Goal: Task Accomplishment & Management: Use online tool/utility

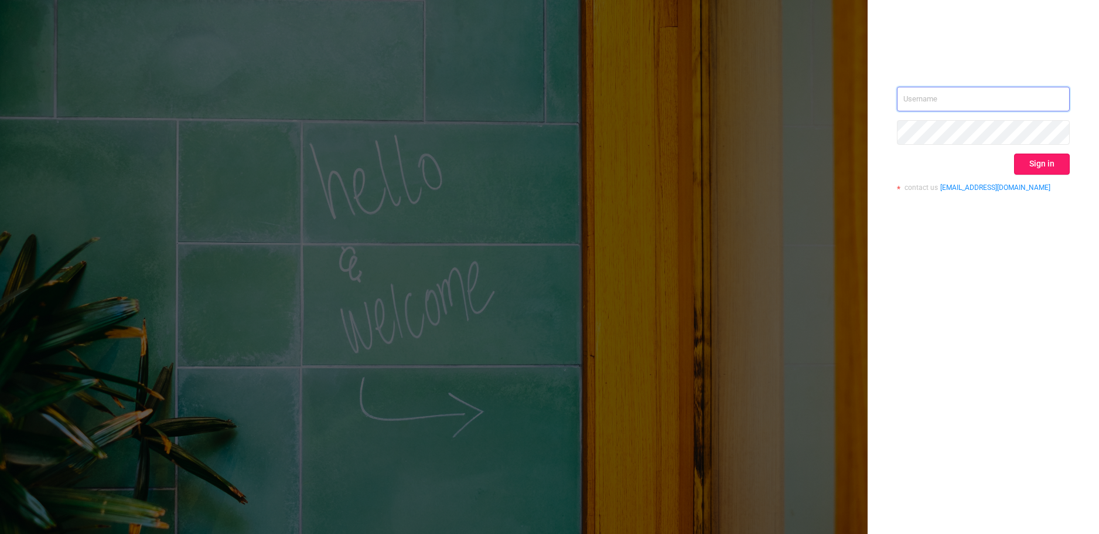
type input "[PERSON_NAME][EMAIL_ADDRESS][DOMAIN_NAME]"
click at [1042, 159] on button "Sign in" at bounding box center [1042, 163] width 56 height 21
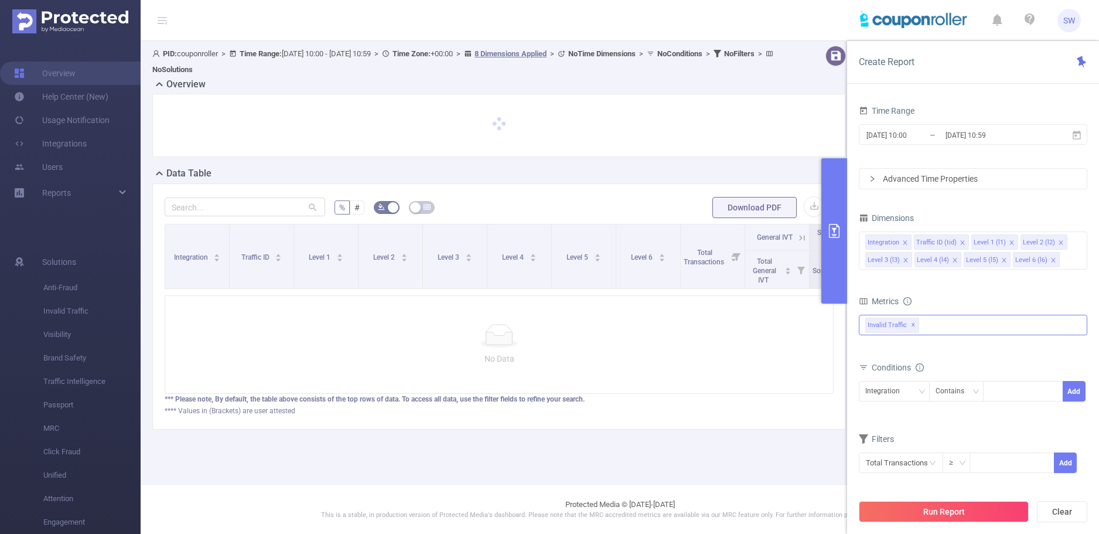
click at [947, 327] on div "Invalid Traffic ✕" at bounding box center [973, 325] width 228 height 21
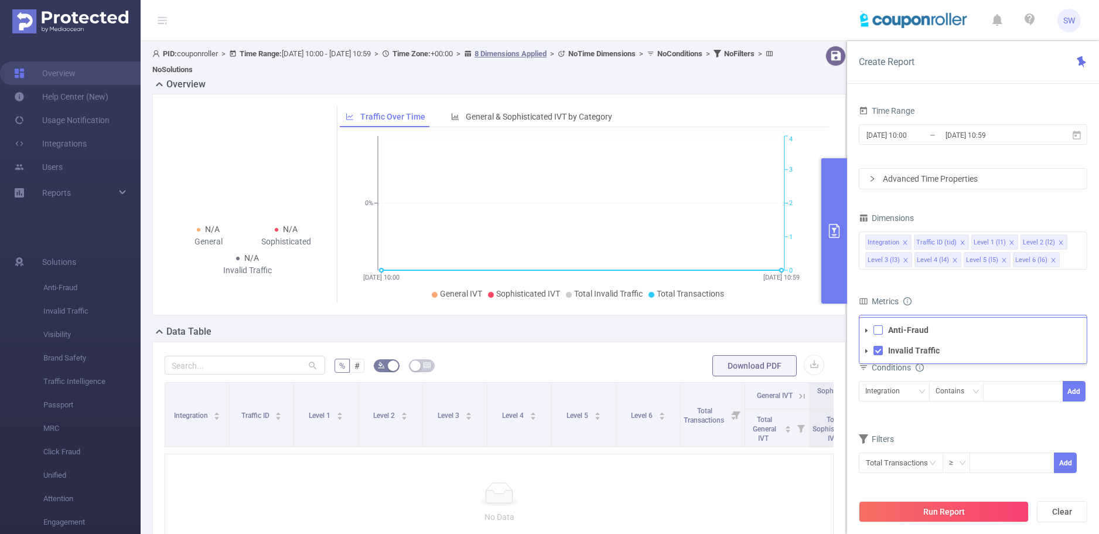
click at [879, 333] on span at bounding box center [877, 329] width 9 height 9
click at [978, 293] on div "Metrics" at bounding box center [973, 302] width 228 height 19
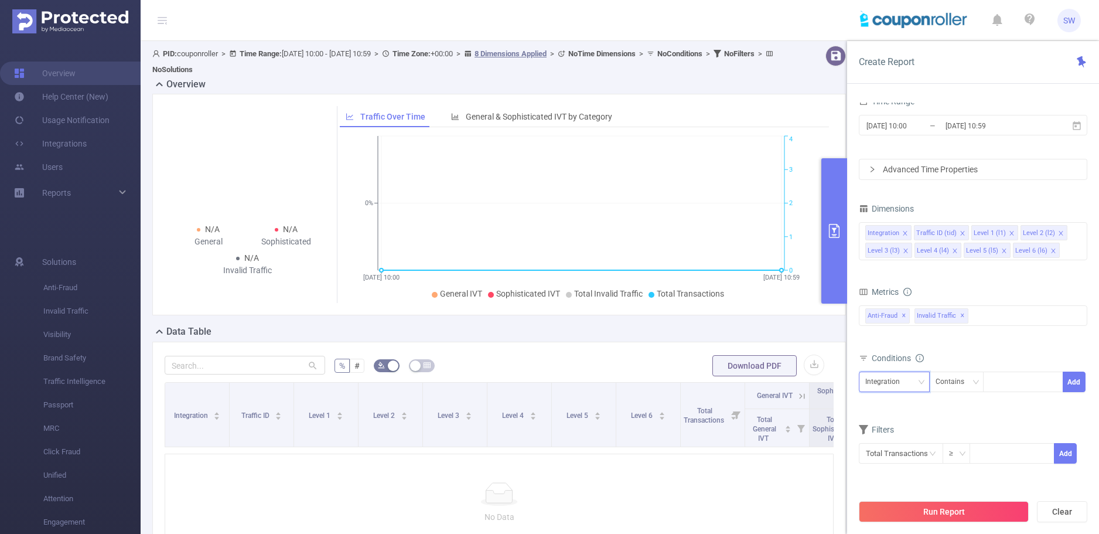
click at [893, 377] on div "Integration" at bounding box center [886, 381] width 43 height 19
click at [892, 264] on li "Level 1 (l1)" at bounding box center [894, 266] width 71 height 19
click at [1010, 385] on div at bounding box center [1022, 381] width 67 height 19
type input "105"
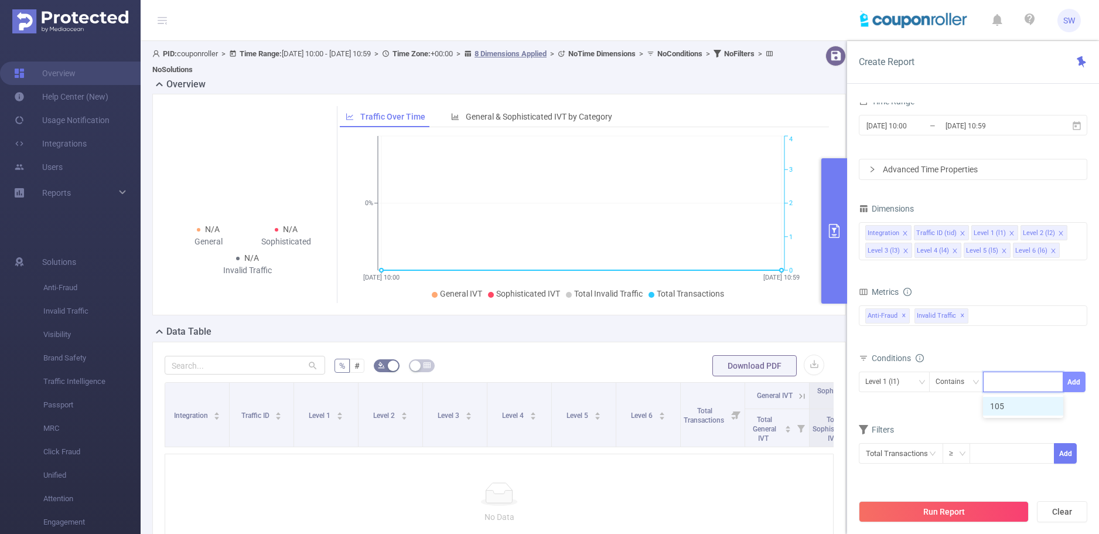
click at [1077, 381] on button "Add" at bounding box center [1074, 381] width 23 height 21
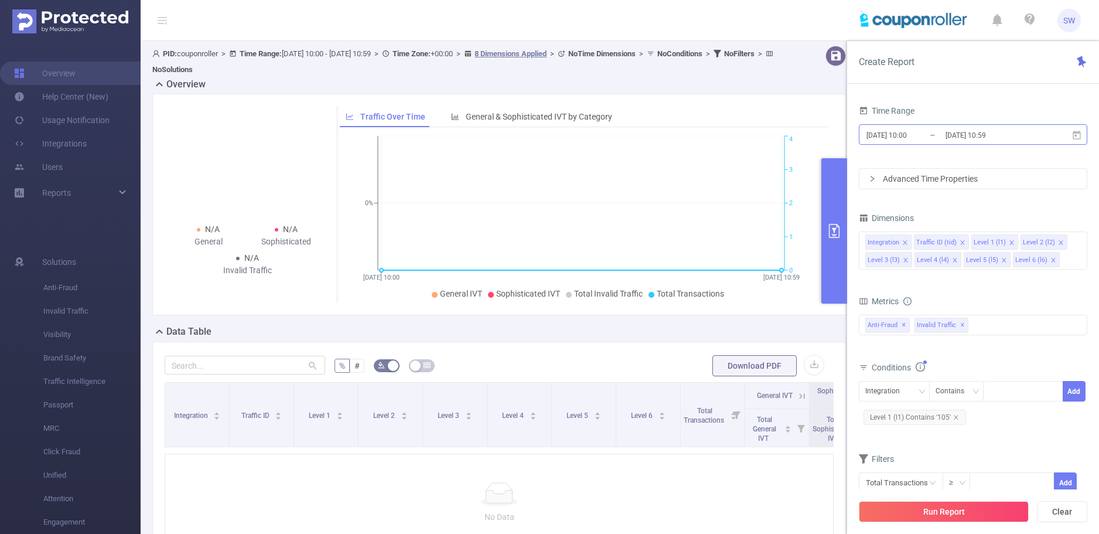
click at [906, 131] on input "[DATE] 10:00" at bounding box center [912, 135] width 95 height 16
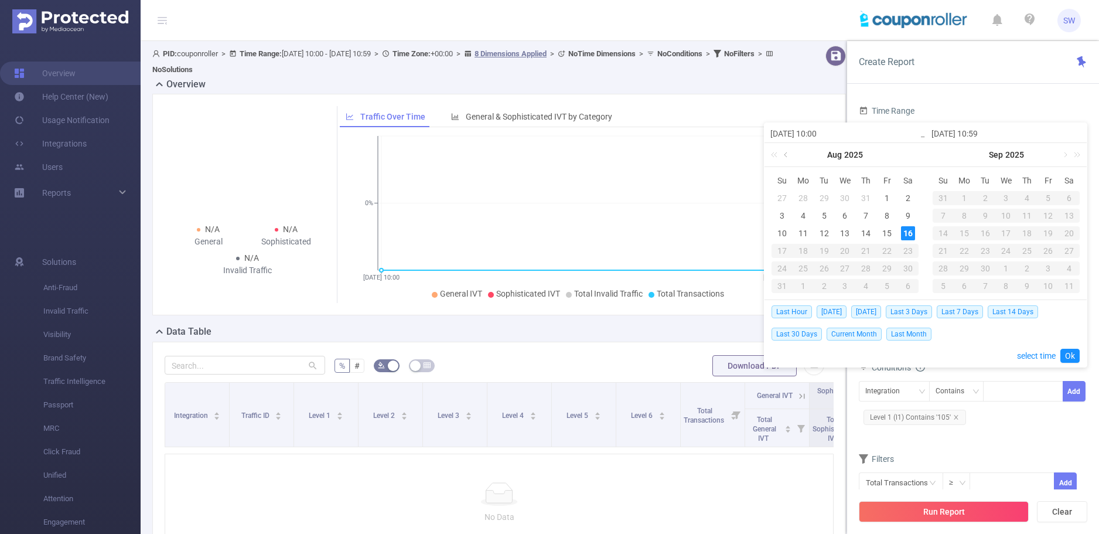
click at [781, 156] on link at bounding box center [786, 154] width 11 height 23
click at [825, 203] on div "1" at bounding box center [824, 198] width 14 height 14
click at [944, 153] on link at bounding box center [947, 154] width 11 height 23
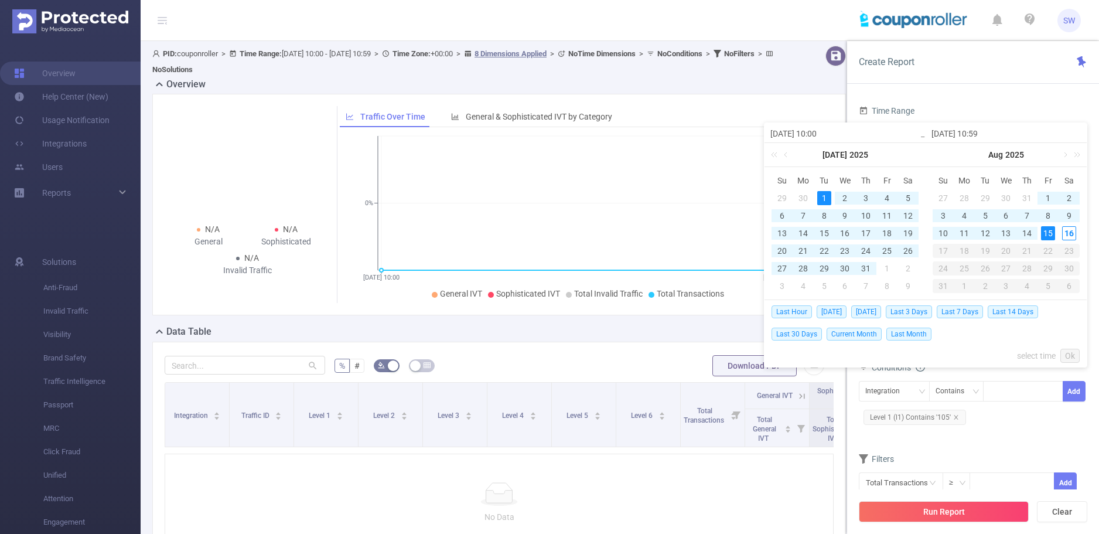
click at [1047, 235] on div "15" at bounding box center [1048, 233] width 14 height 14
type input "[DATE] 10:00"
type input "[DATE] 10:59"
type input "[DATE] 10:00"
type input "[DATE] 10:59"
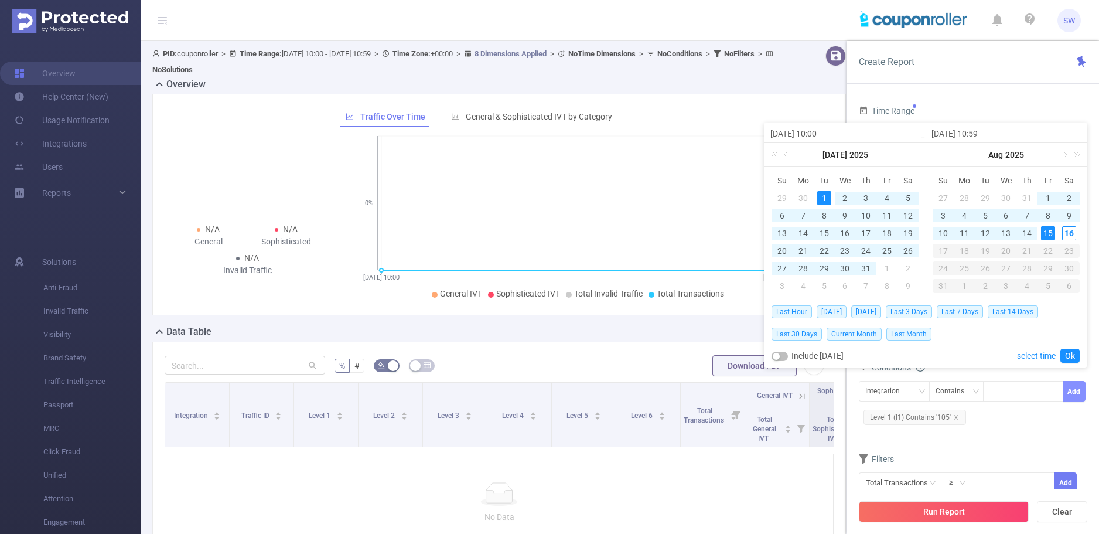
click at [1079, 390] on button "Add" at bounding box center [1074, 391] width 23 height 21
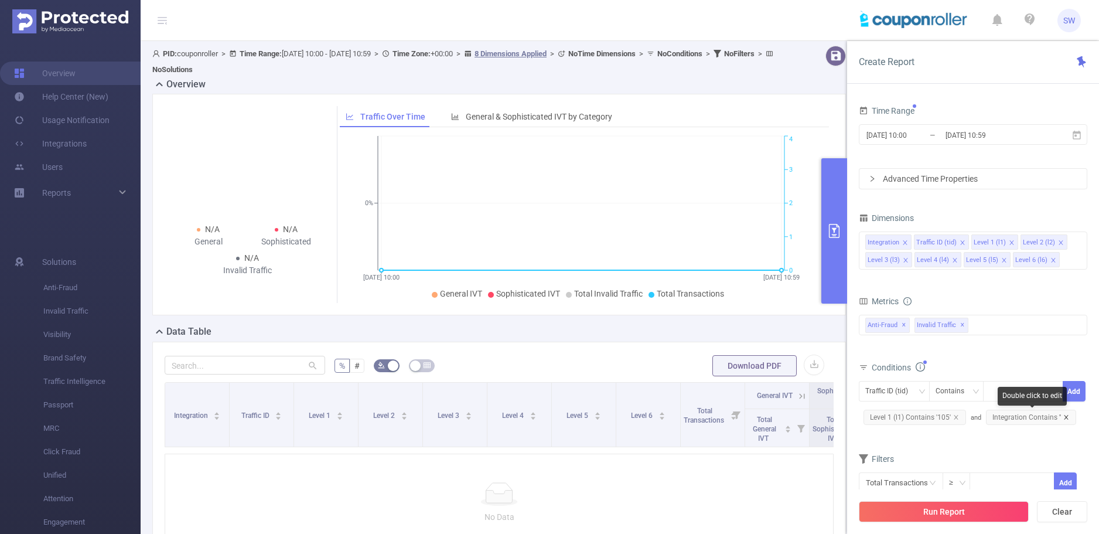
click at [1064, 417] on icon "icon: close" at bounding box center [1066, 417] width 4 height 4
click at [974, 511] on button "Run Report" at bounding box center [944, 511] width 170 height 21
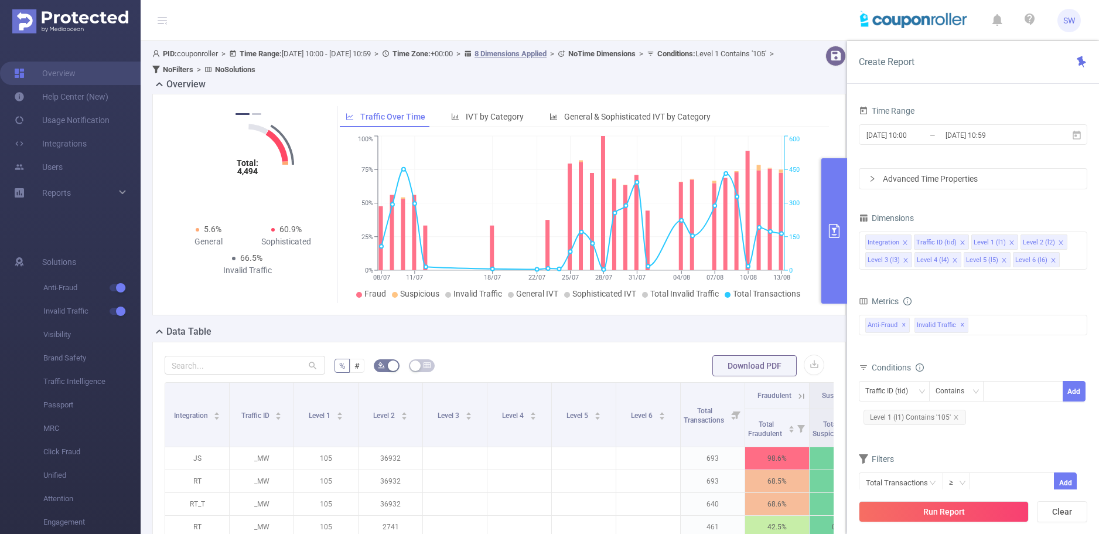
click at [835, 208] on button "primary" at bounding box center [834, 230] width 26 height 145
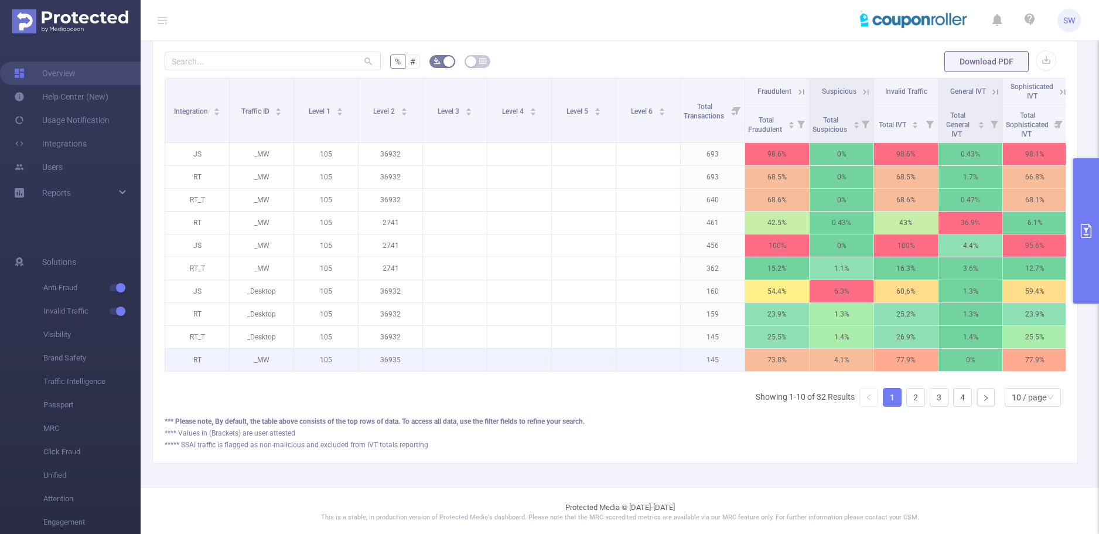
scroll to position [176, 0]
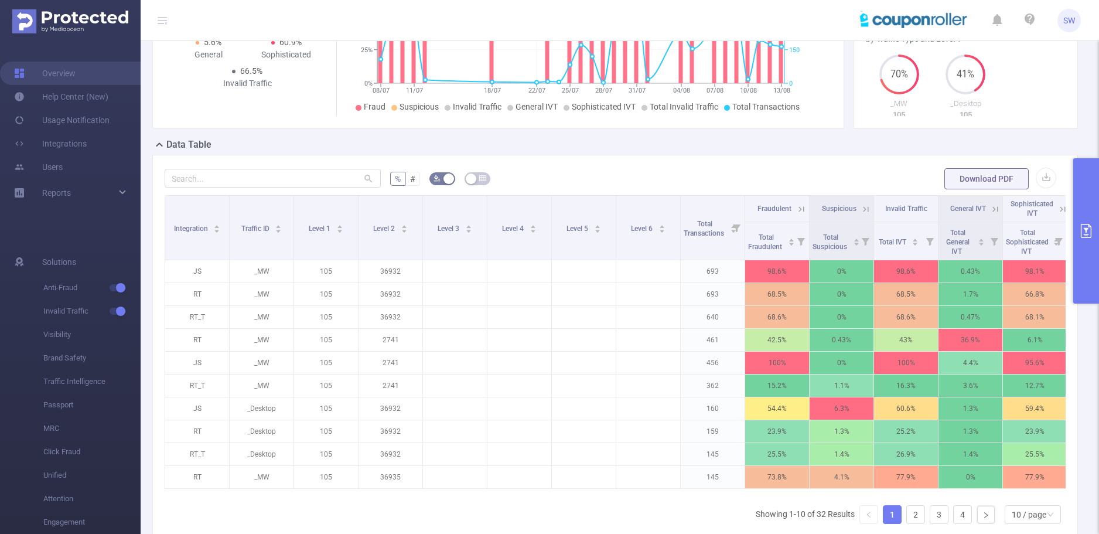
click at [1082, 211] on button "primary" at bounding box center [1086, 230] width 26 height 145
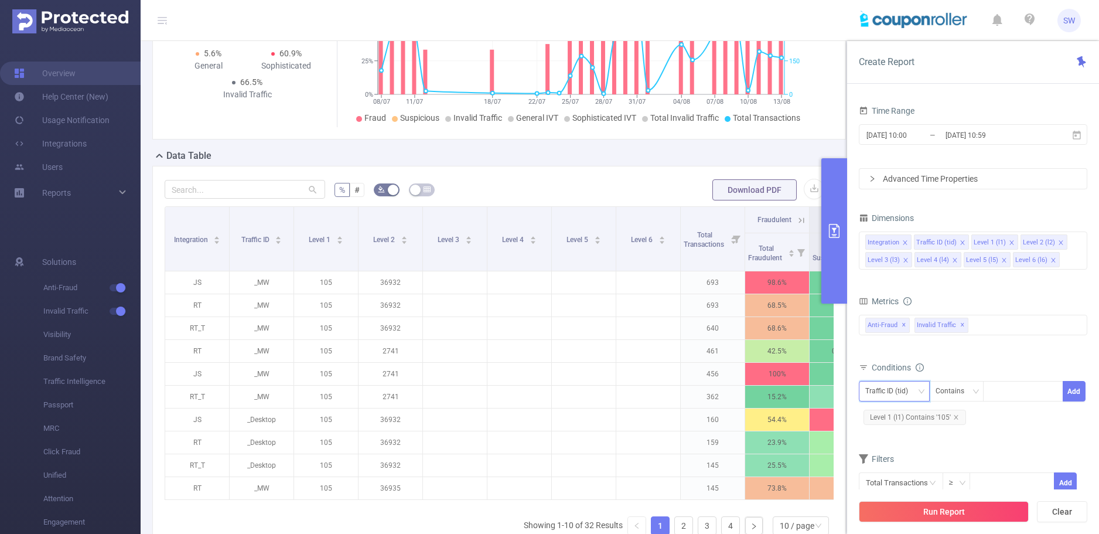
click at [910, 391] on div "Traffic ID (tid)" at bounding box center [890, 390] width 51 height 19
click at [893, 244] on li "Integration" at bounding box center [894, 241] width 71 height 19
click at [999, 393] on div at bounding box center [1022, 390] width 67 height 19
type input "js"
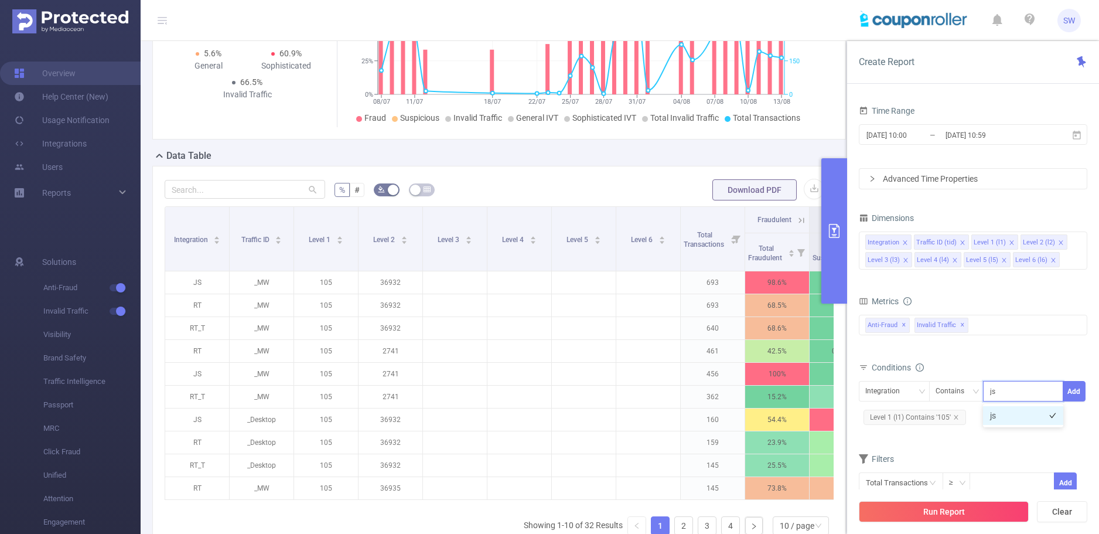
click at [1001, 418] on li "js" at bounding box center [1023, 415] width 80 height 19
click at [1077, 388] on button "Add" at bounding box center [1074, 391] width 23 height 21
click at [1070, 416] on icon "icon: close" at bounding box center [1072, 417] width 6 height 6
click at [1013, 392] on div at bounding box center [1022, 390] width 67 height 19
click at [916, 386] on div "Traffic ID (tid)" at bounding box center [890, 390] width 51 height 19
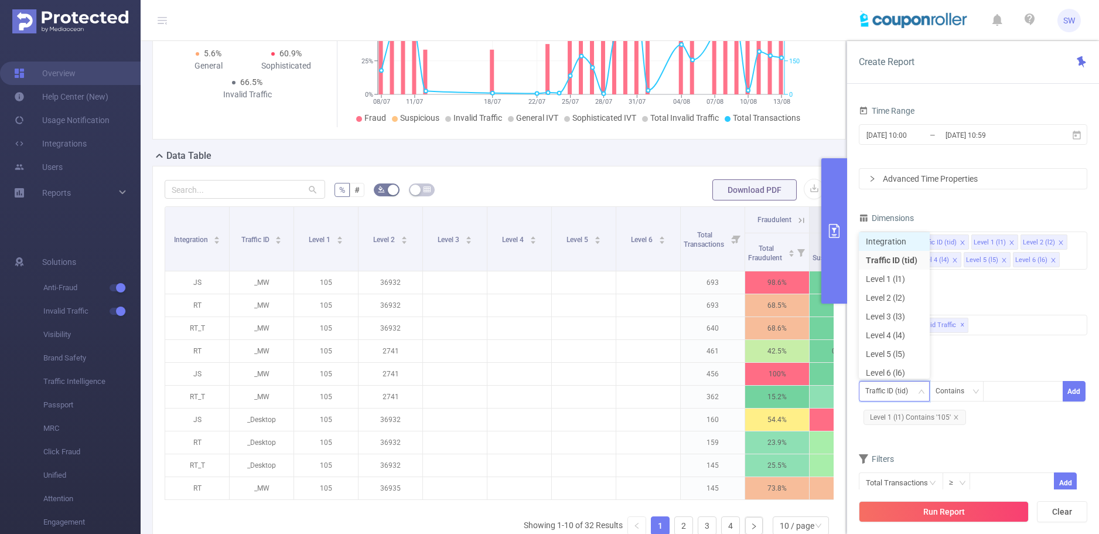
click at [904, 244] on li "Integration" at bounding box center [894, 241] width 71 height 19
click at [1011, 390] on div at bounding box center [1022, 390] width 67 height 19
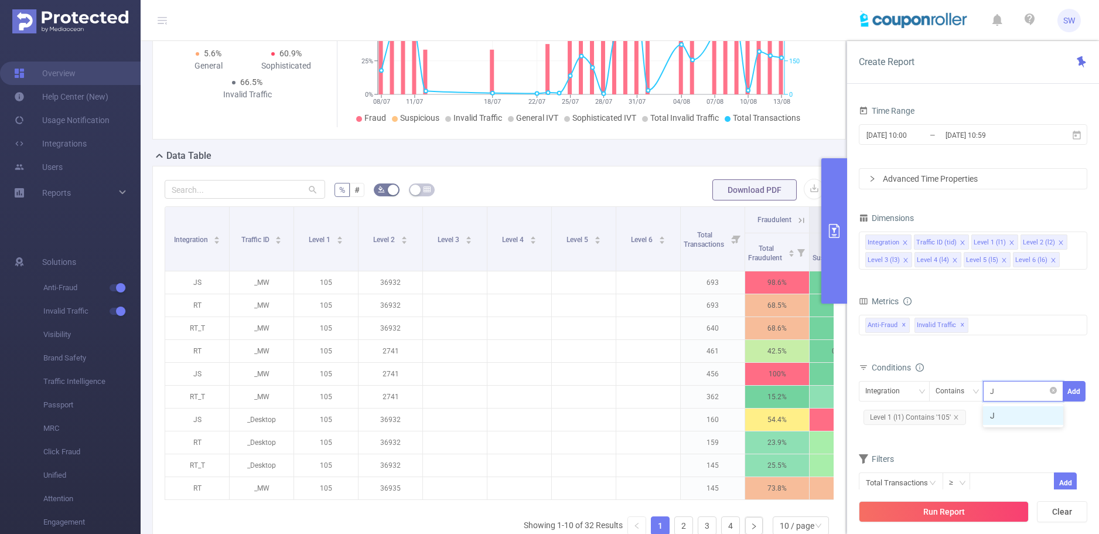
type input "JS"
click at [1005, 414] on li "JS" at bounding box center [1023, 415] width 80 height 19
click at [1080, 392] on button "Add" at bounding box center [1074, 391] width 23 height 21
click at [959, 509] on button "Run Report" at bounding box center [944, 511] width 170 height 21
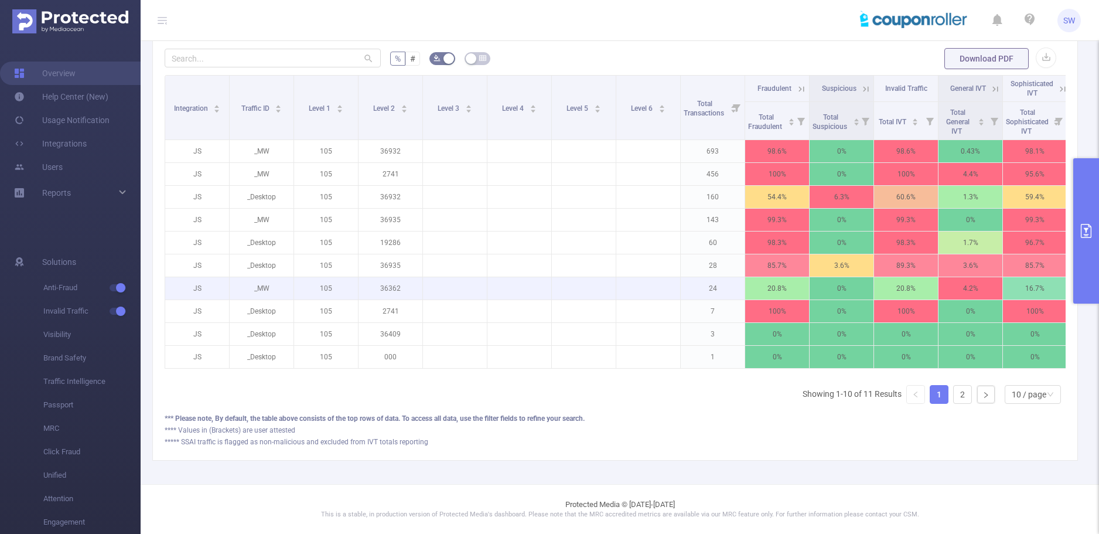
scroll to position [187, 0]
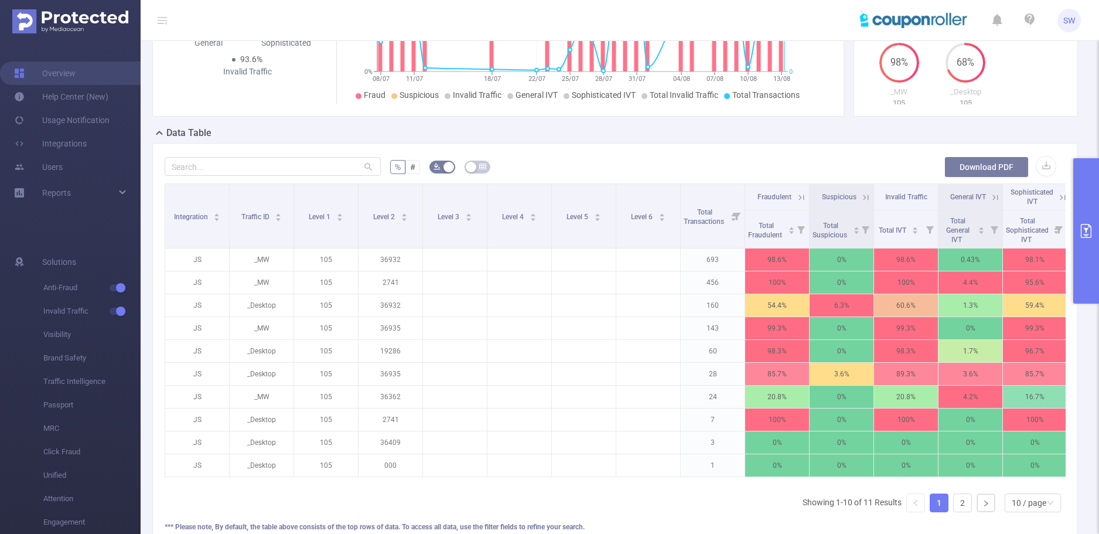
click at [957, 169] on button "Download PDF" at bounding box center [986, 166] width 84 height 21
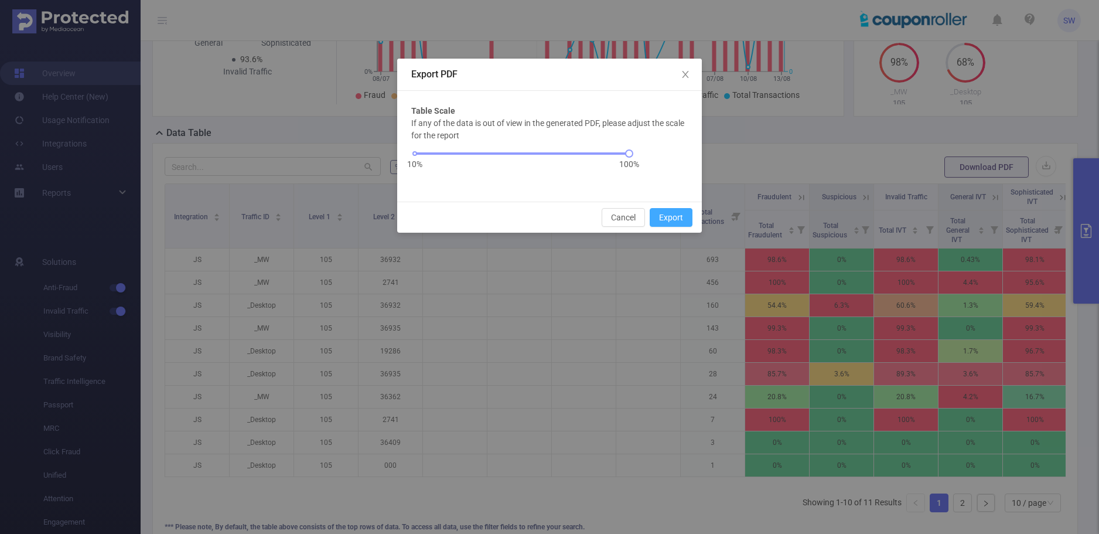
click at [677, 218] on button "Export" at bounding box center [671, 217] width 43 height 19
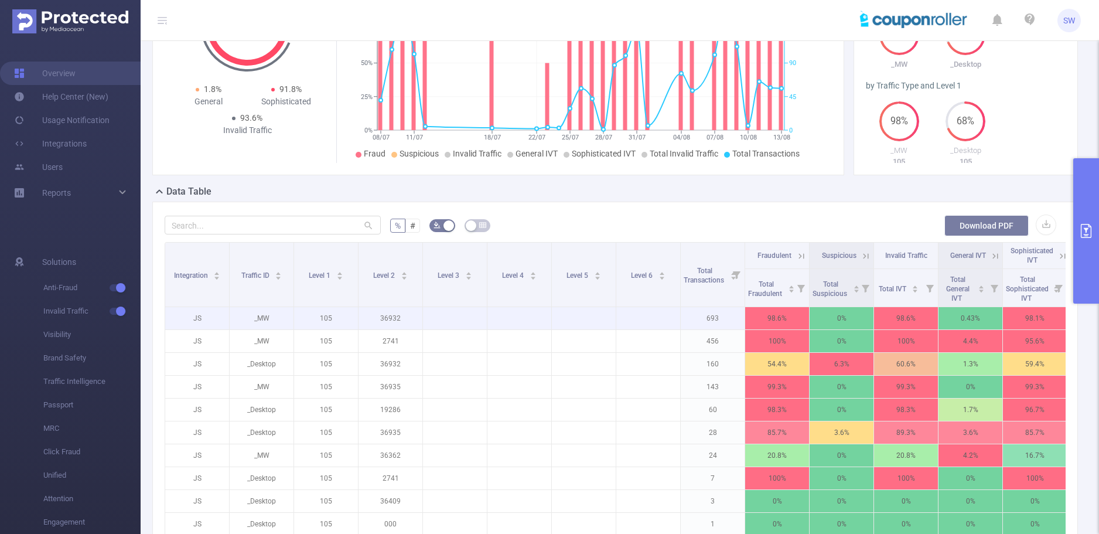
scroll to position [246, 0]
